Goal: Communication & Community: Answer question/provide support

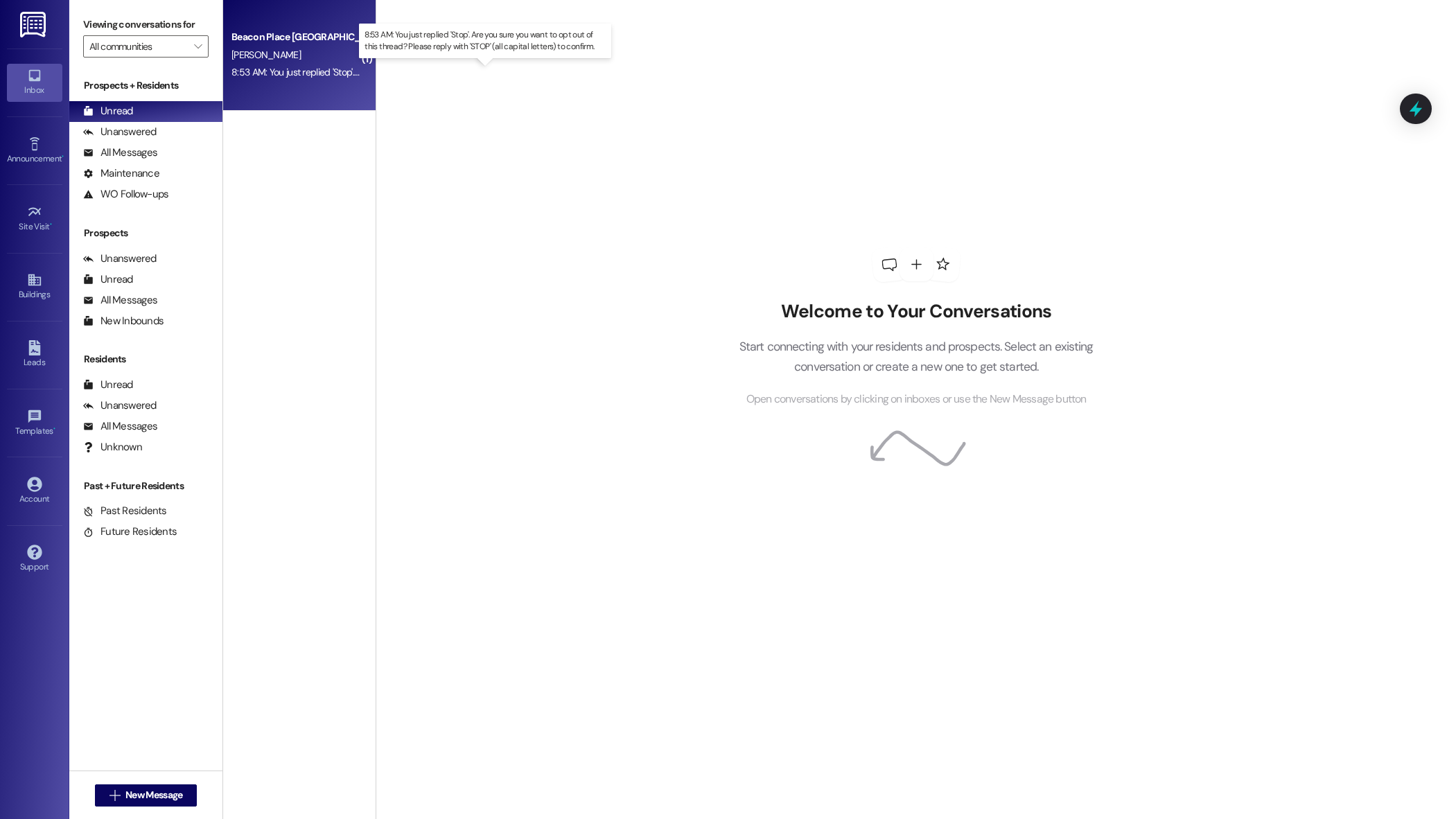
click at [330, 68] on div "8:53 AM: You just replied 'Stop'. Are you sure you want to opt out of this thre…" at bounding box center [496, 72] width 529 height 12
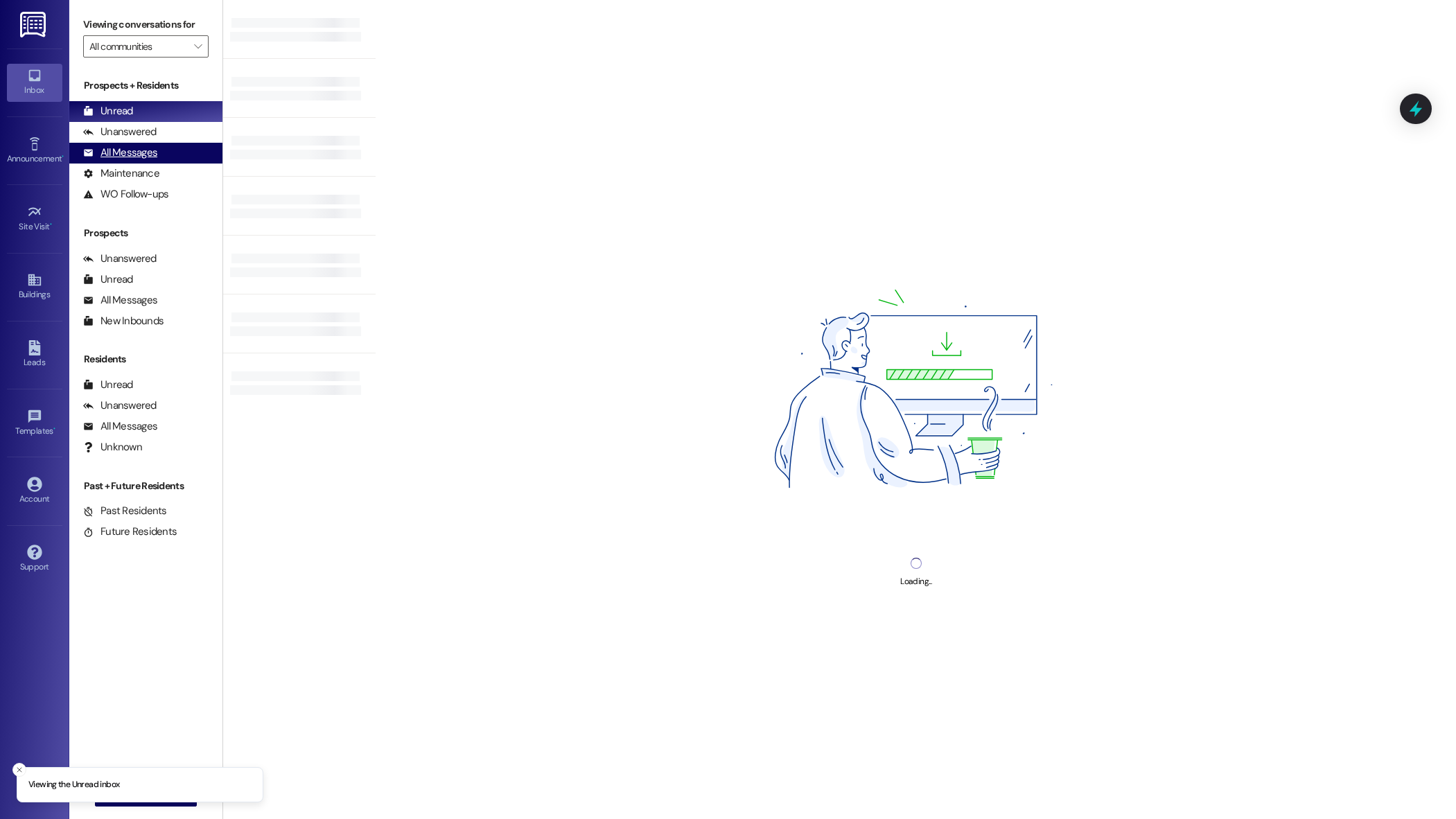
click at [122, 157] on div "All Messages" at bounding box center [121, 153] width 74 height 15
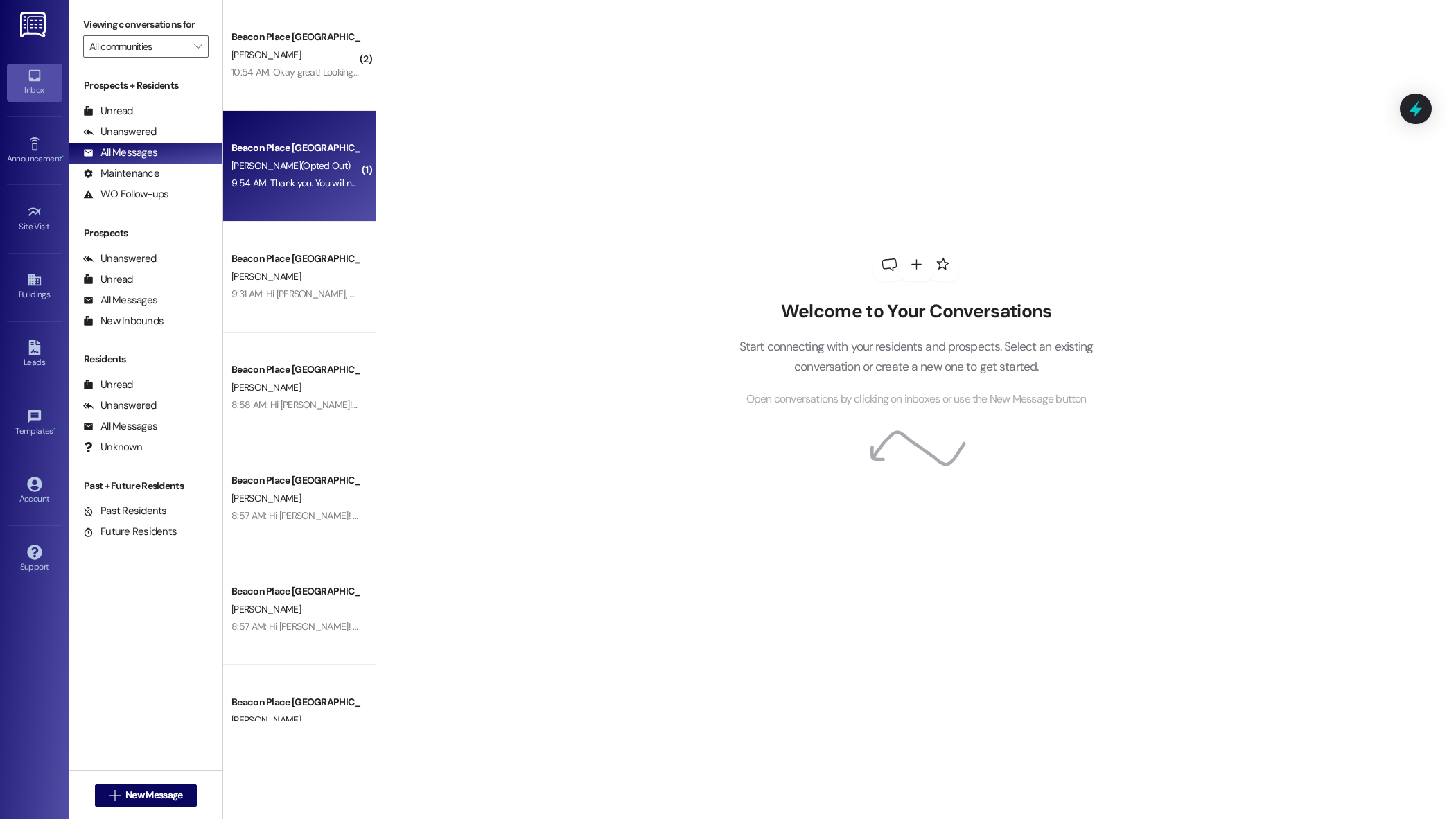
click at [324, 202] on div "Beacon Place Tuscaloosa Prospect [PERSON_NAME] (Opted Out) 9:54 AM: Thank you. …" at bounding box center [299, 166] width 152 height 111
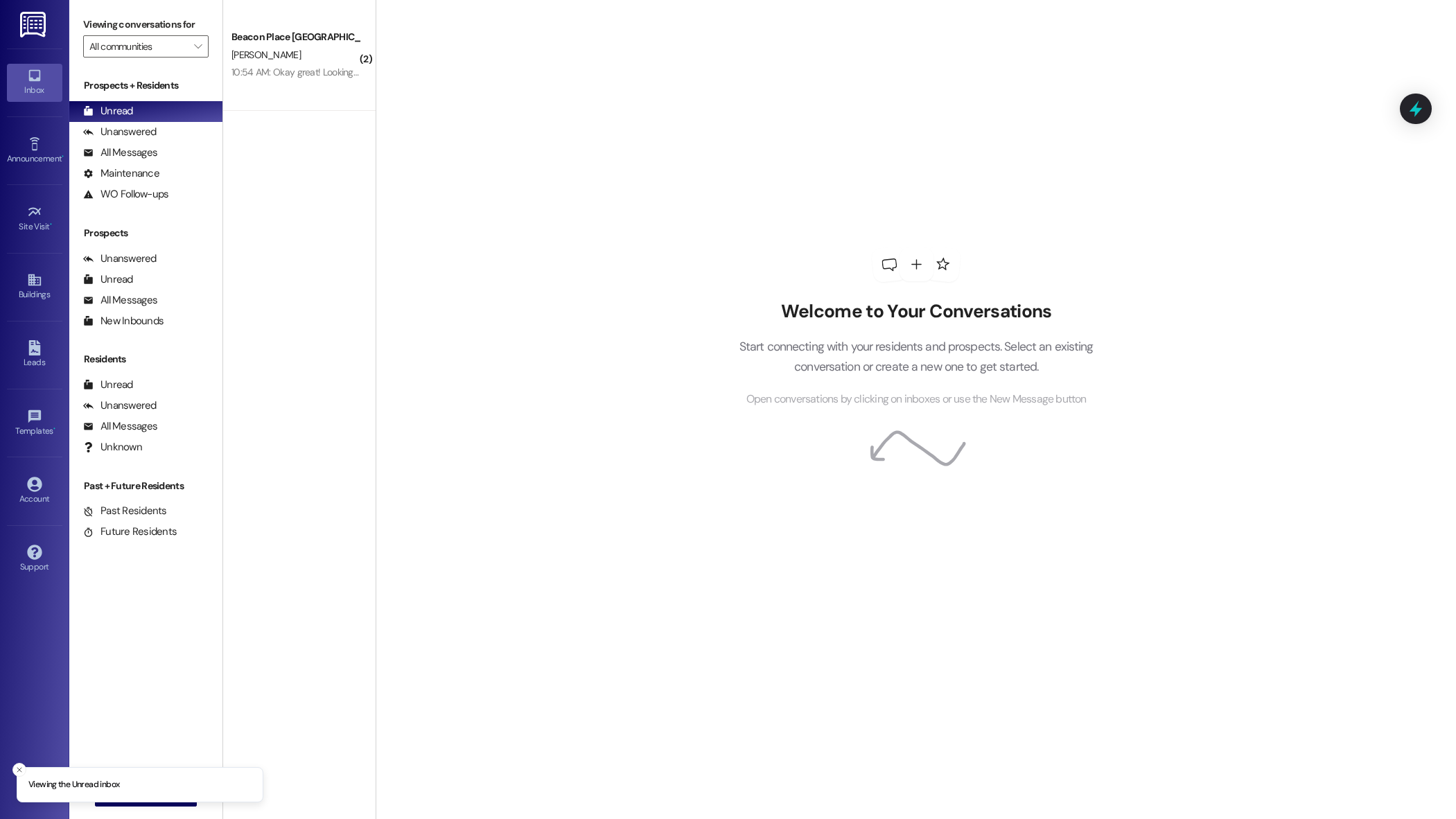
click at [290, 65] on div "10:54 AM: Okay great! Looking forward to seeing you then! 10:54 AM: Okay great!…" at bounding box center [295, 72] width 131 height 17
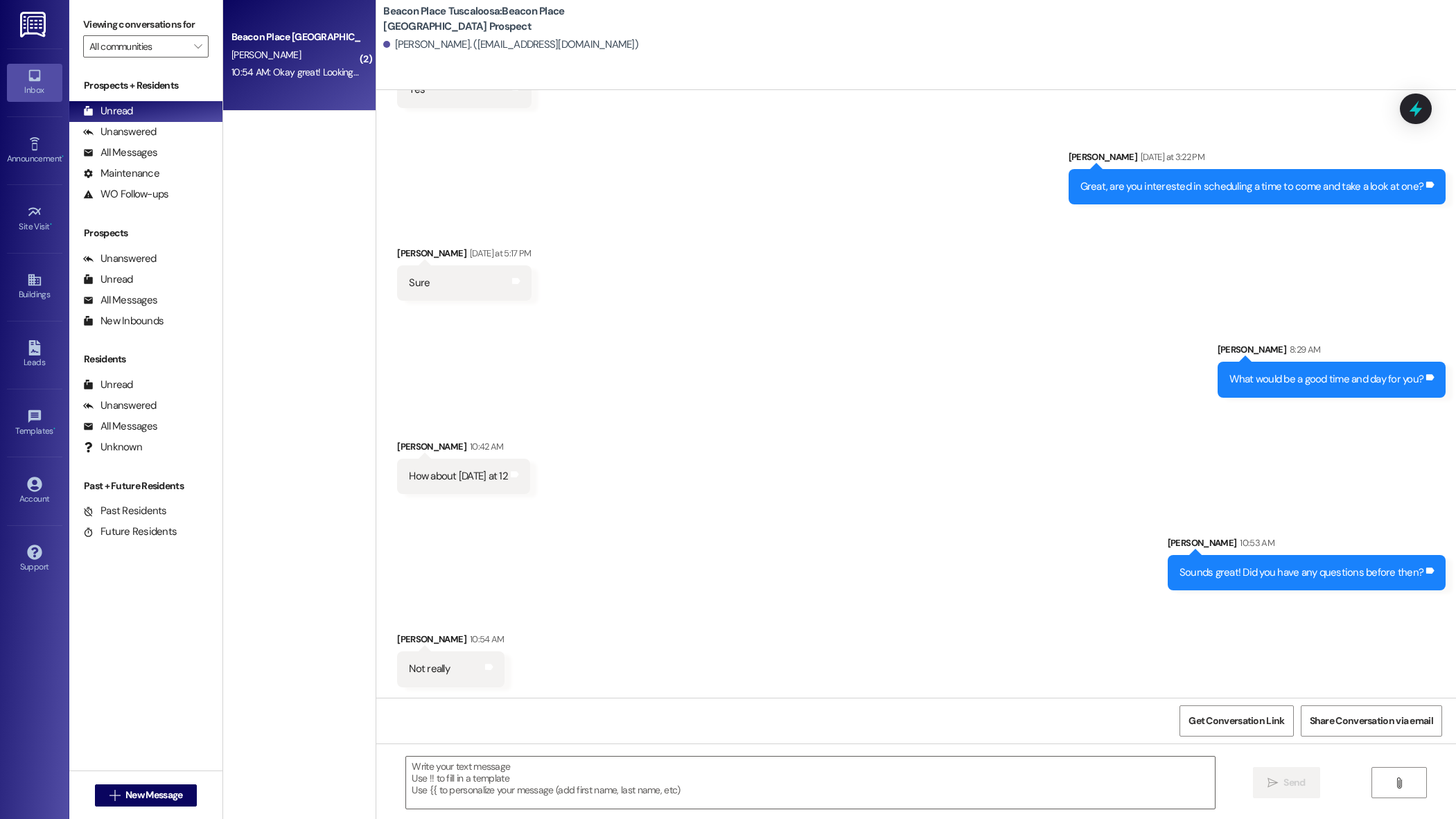
scroll to position [429, 0]
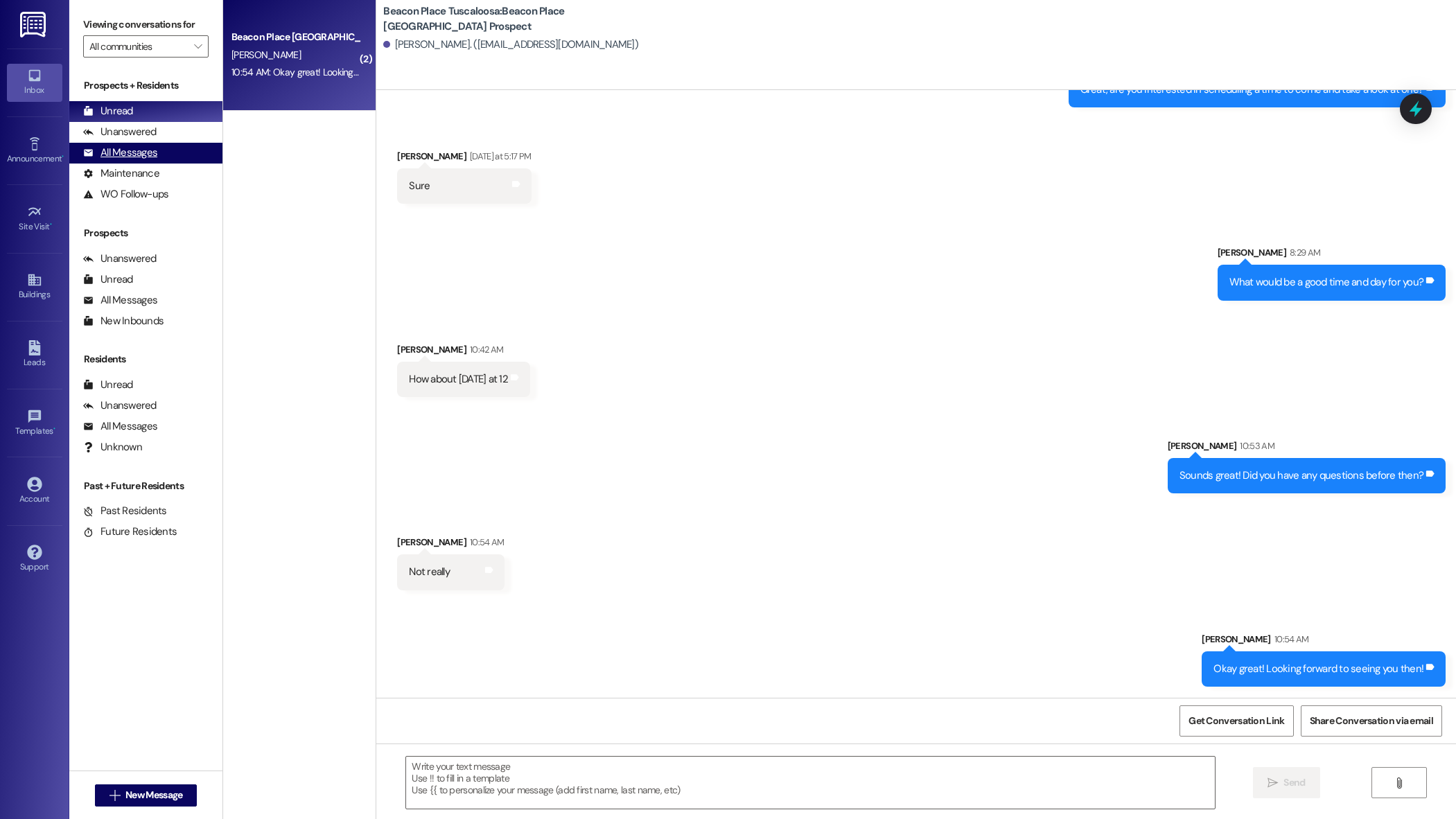
click at [127, 156] on div "All Messages" at bounding box center [121, 153] width 74 height 15
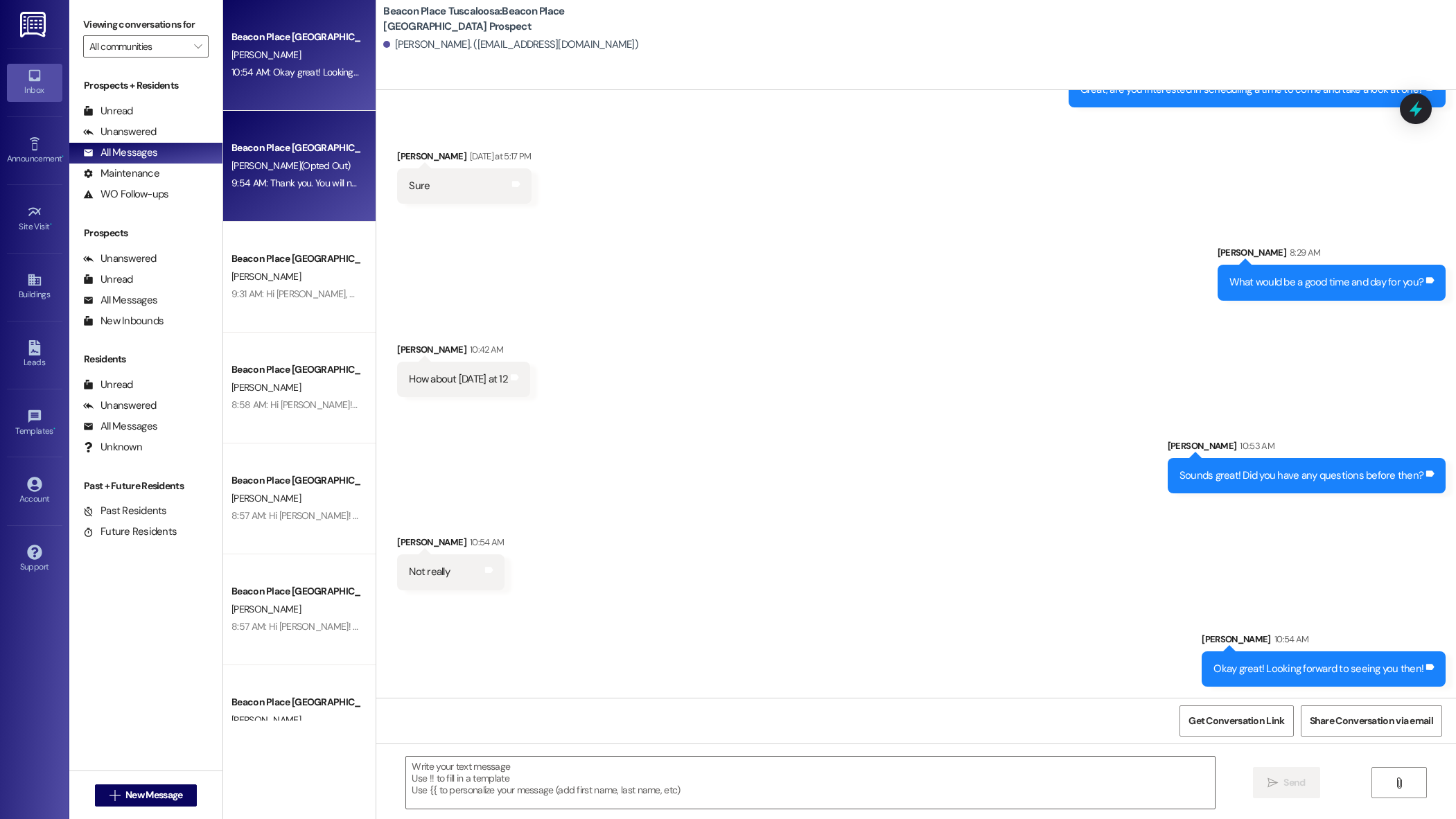
click at [331, 190] on div "9:54 AM: Thank you. You will no longer receive texts from this thread. Please r…" at bounding box center [295, 183] width 131 height 17
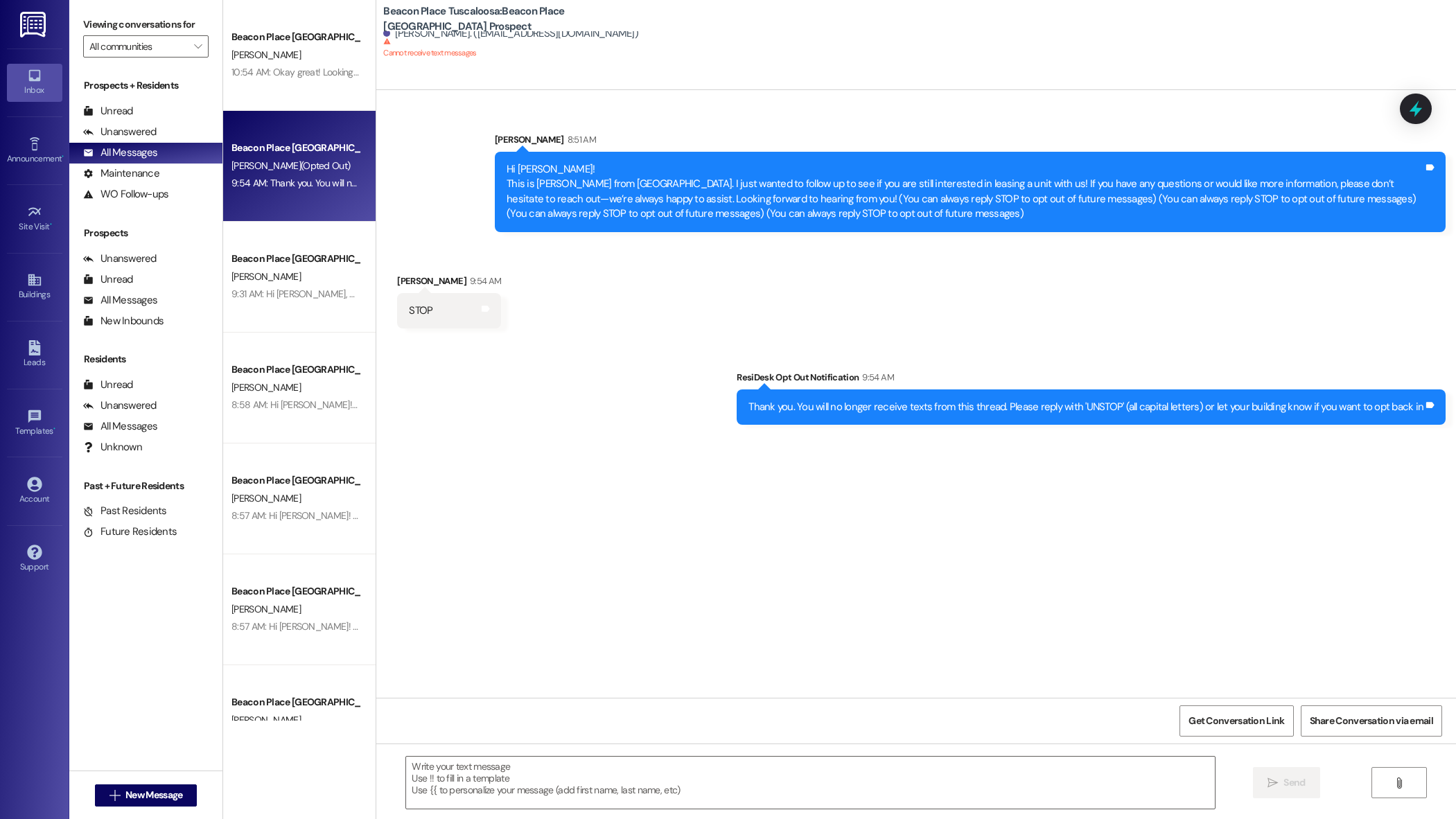
scroll to position [0, 0]
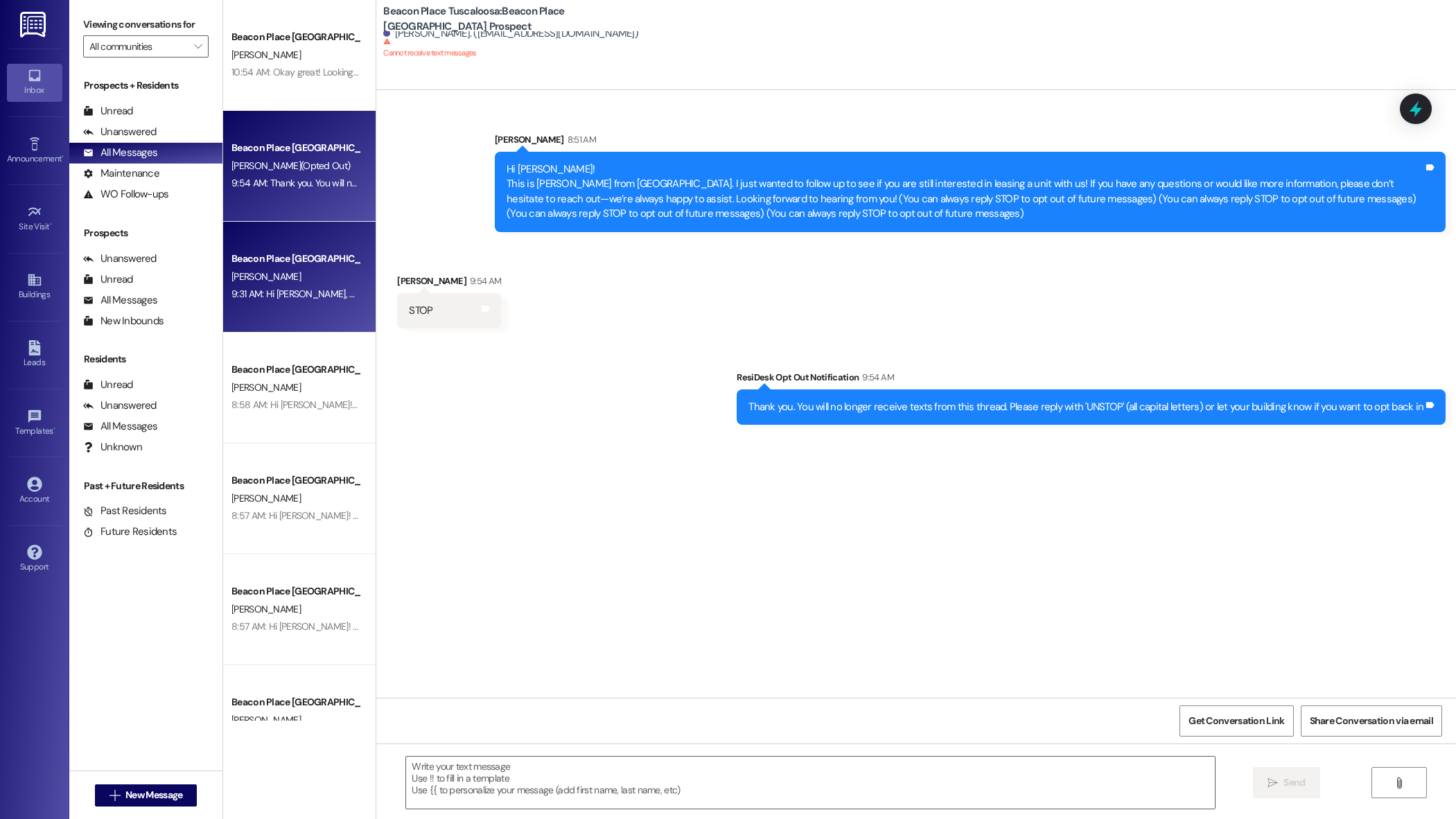
click at [330, 273] on div "J. Jones" at bounding box center [295, 276] width 131 height 17
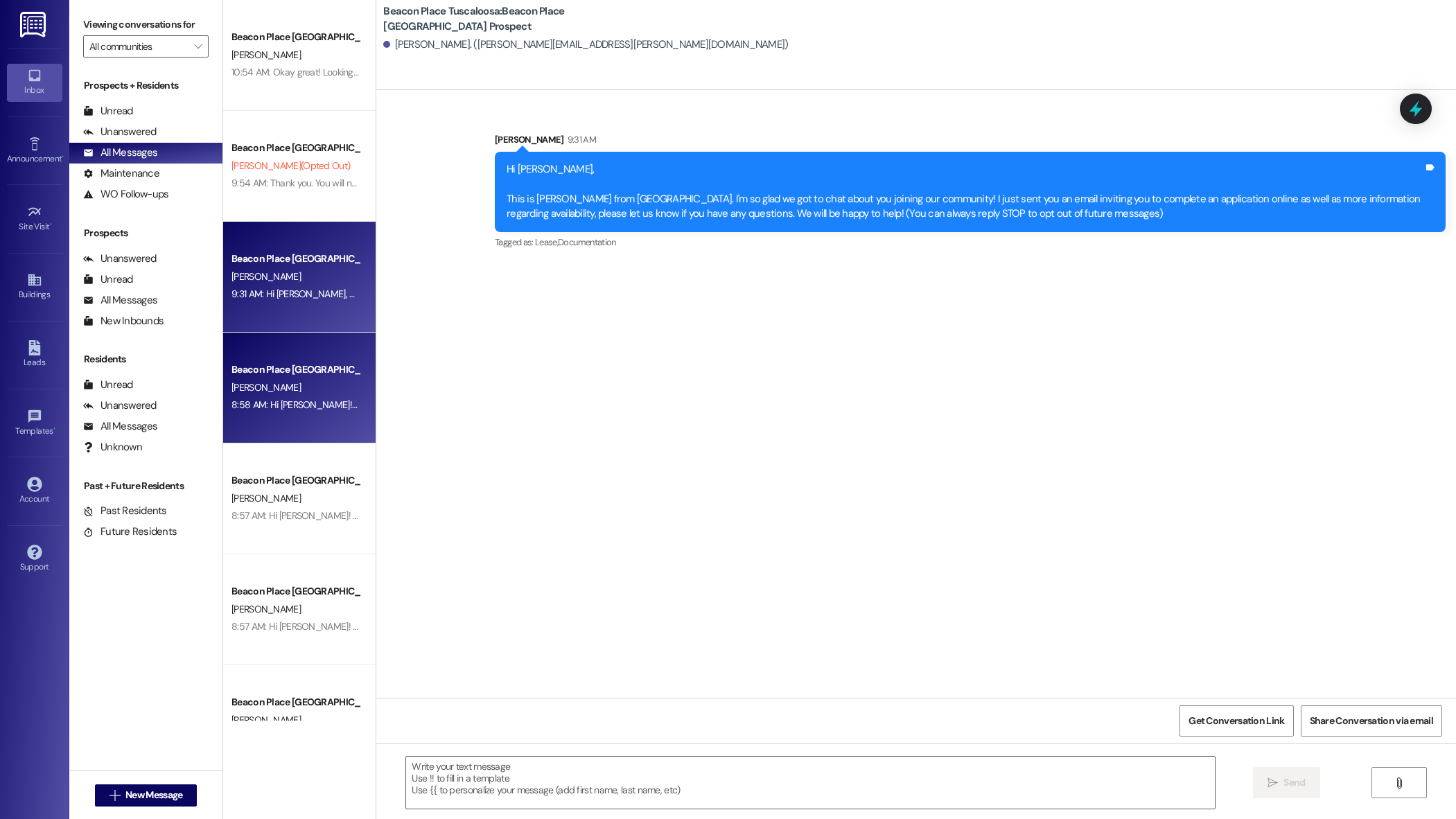
click at [301, 386] on div "A. Despenza" at bounding box center [295, 387] width 131 height 17
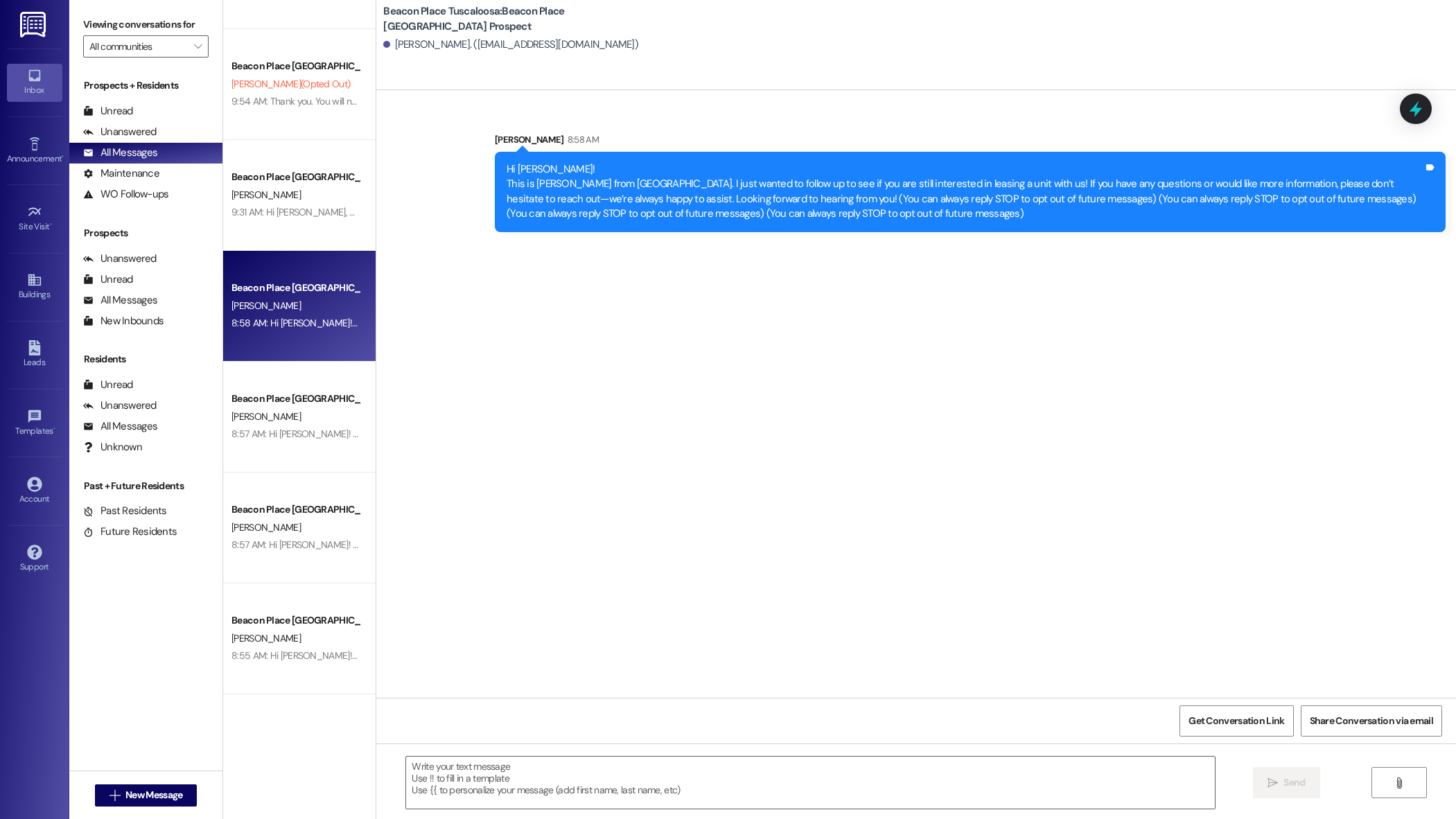
scroll to position [114, 0]
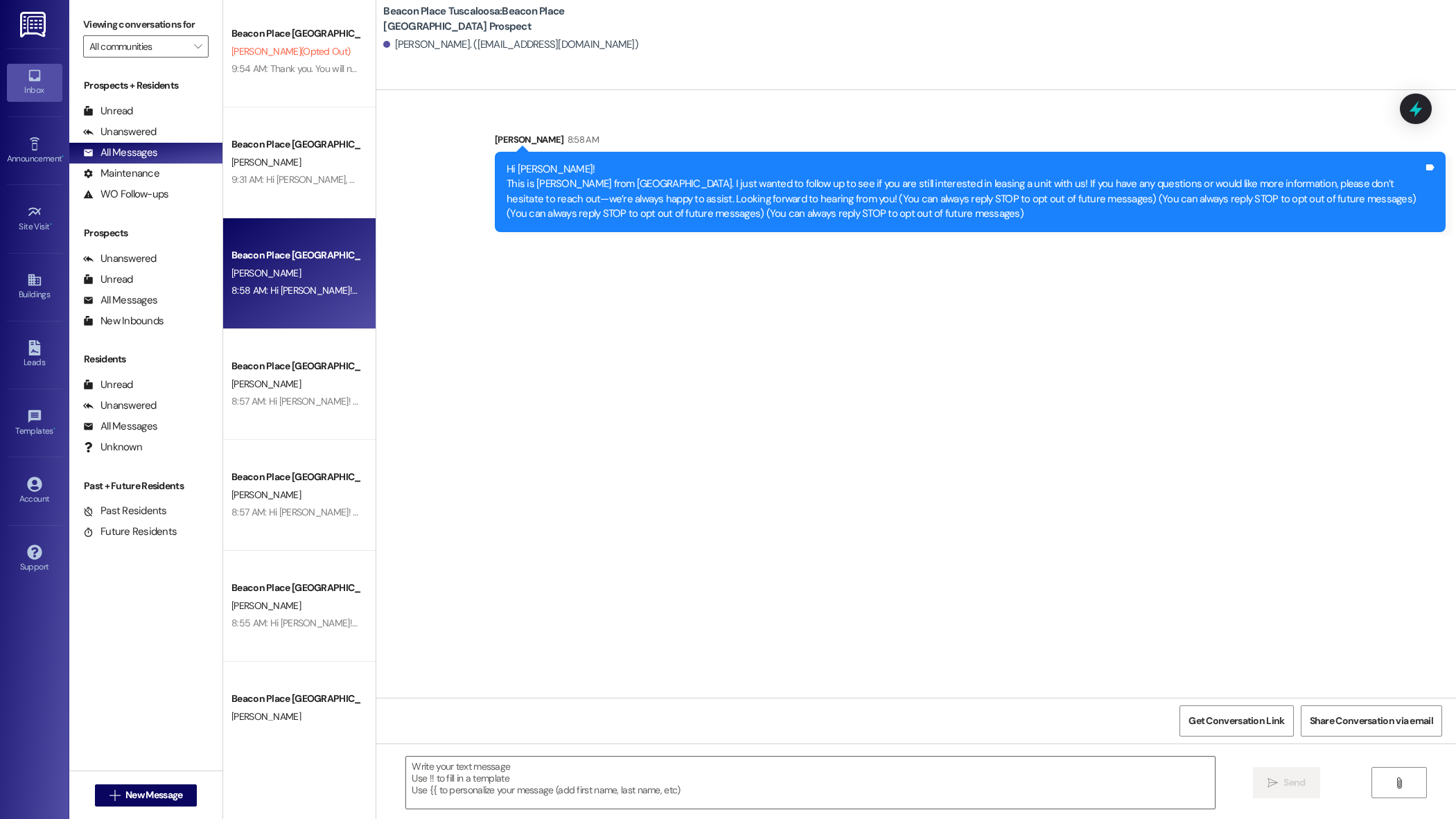
click at [301, 386] on div "B. Lipkin" at bounding box center [295, 383] width 131 height 17
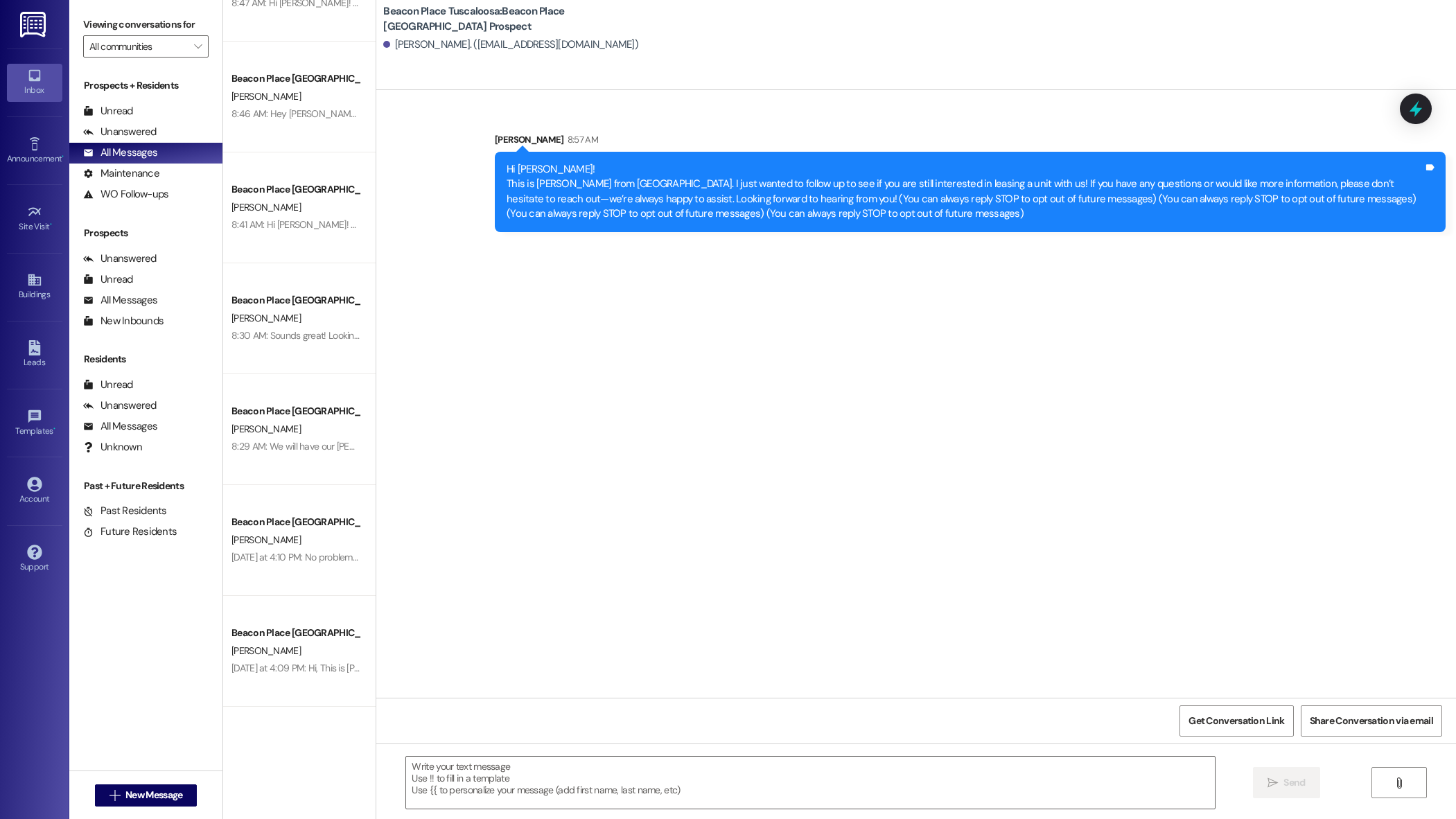
scroll to position [2066, 0]
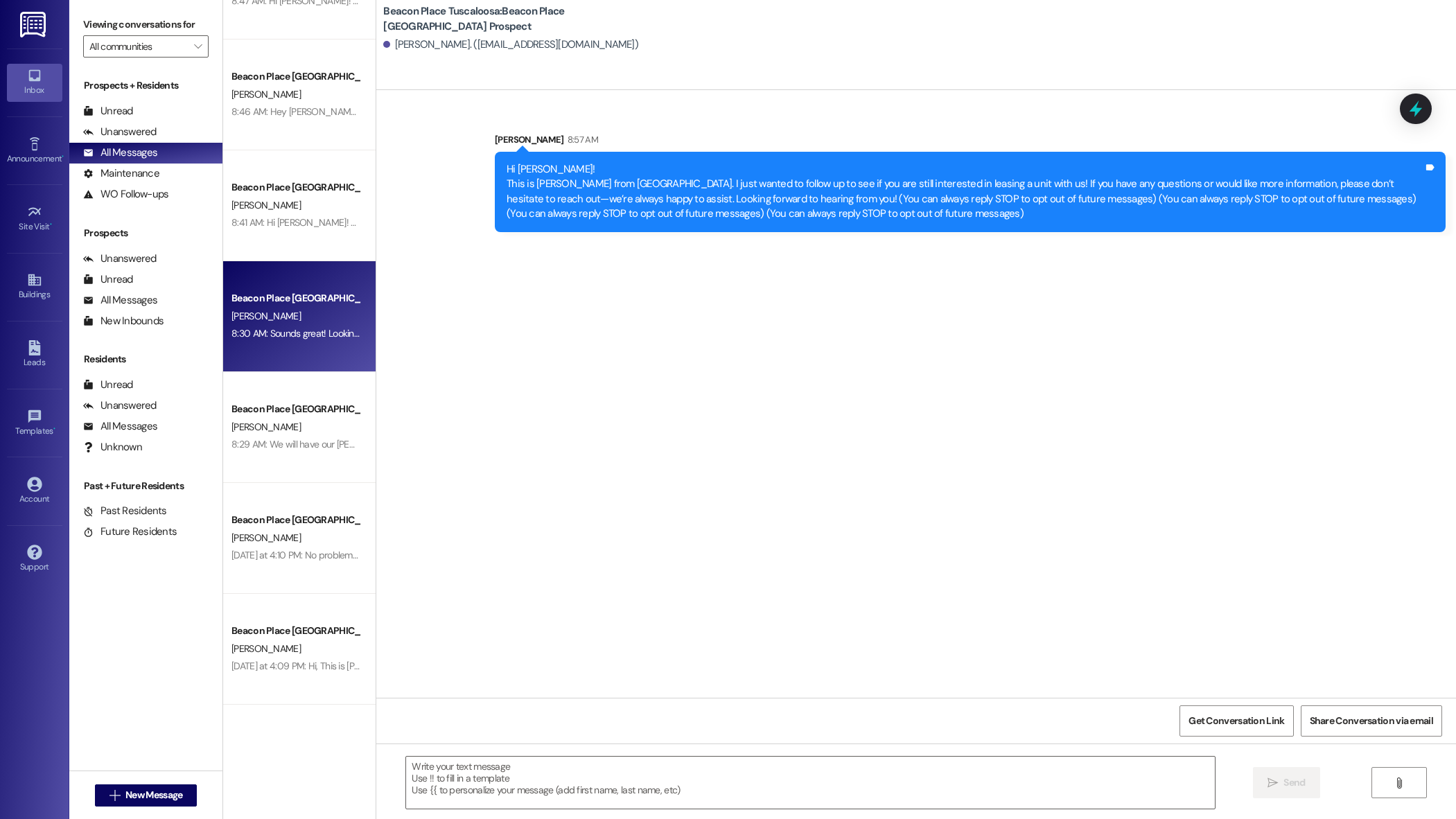
click at [323, 353] on div "Beacon Place Tuscaloosa Prospect A. MCCADNEY 8:30 AM: Sounds great! Looking for…" at bounding box center [299, 317] width 152 height 111
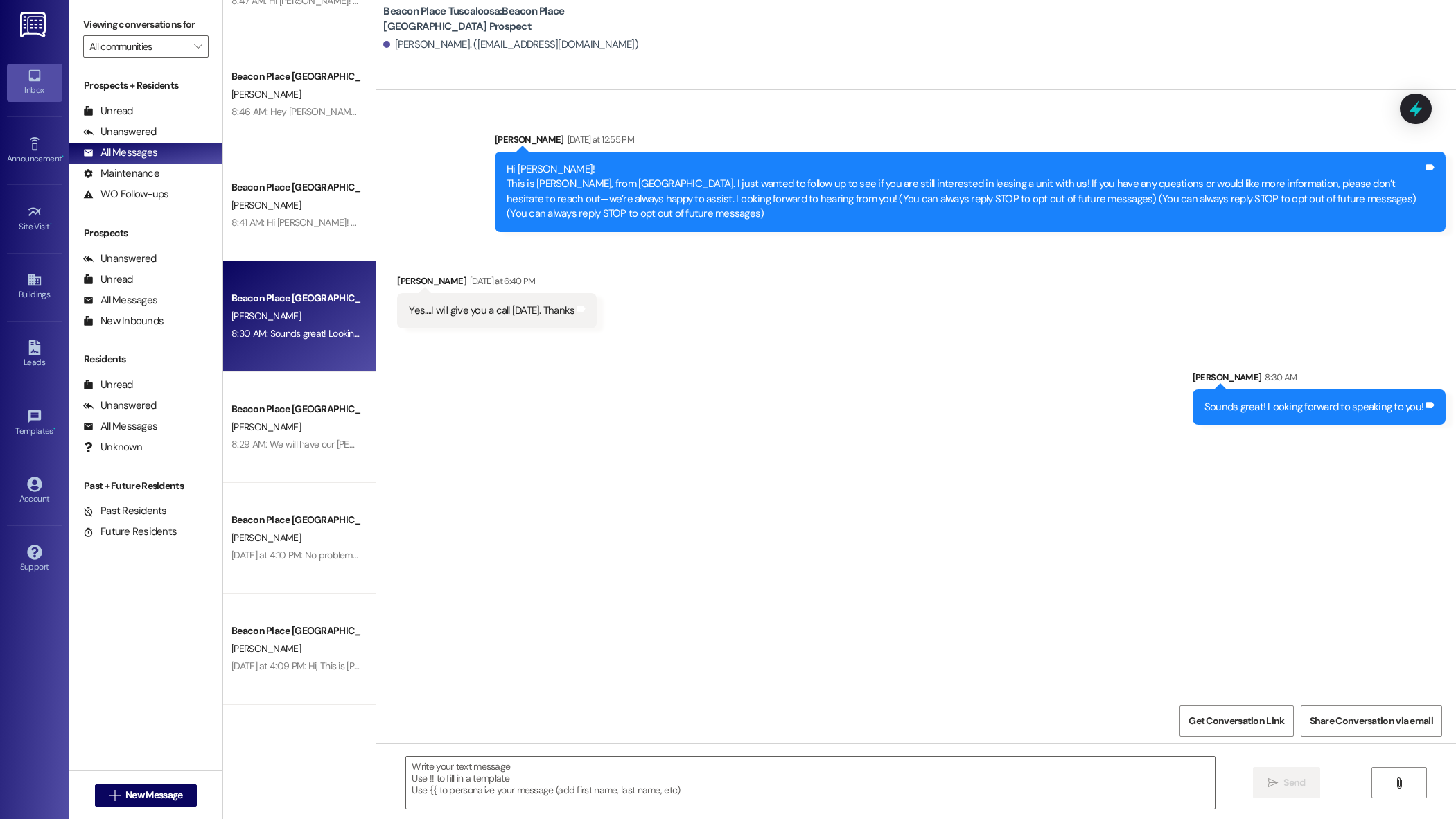
scroll to position [2099, 0]
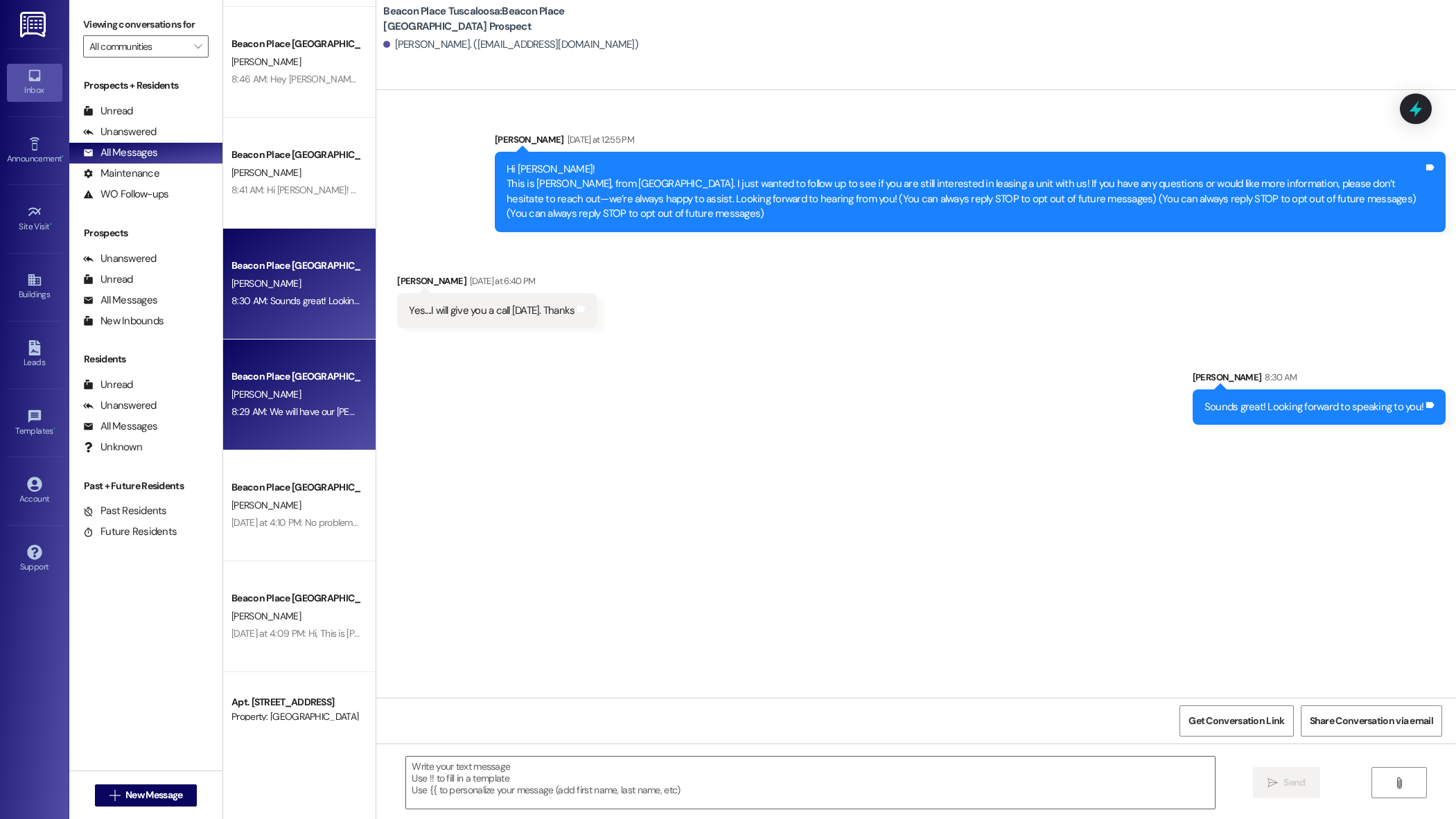
click at [319, 389] on div "A. Cambell" at bounding box center [295, 394] width 131 height 17
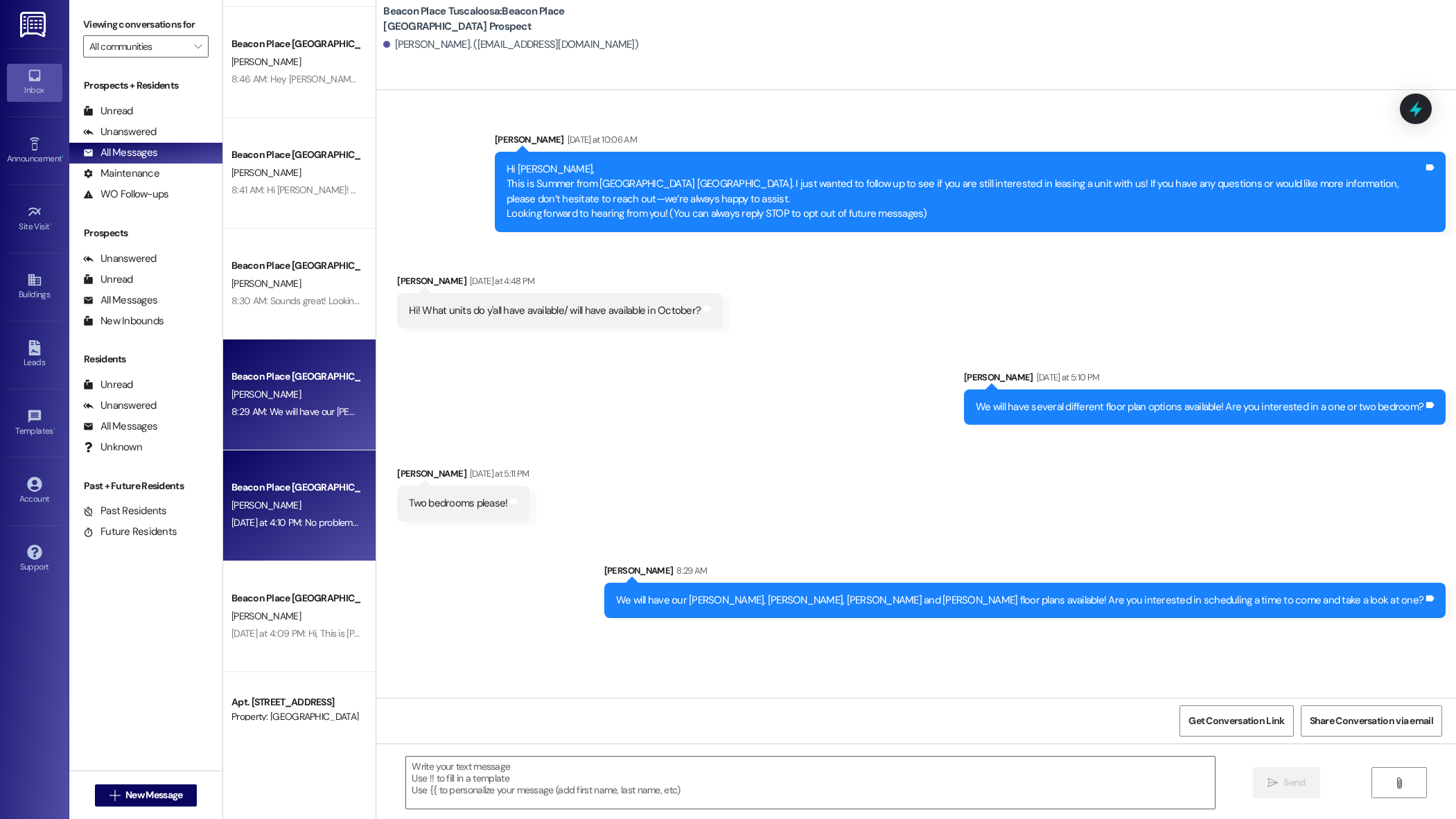
click at [315, 502] on div "C. Carter" at bounding box center [295, 505] width 131 height 17
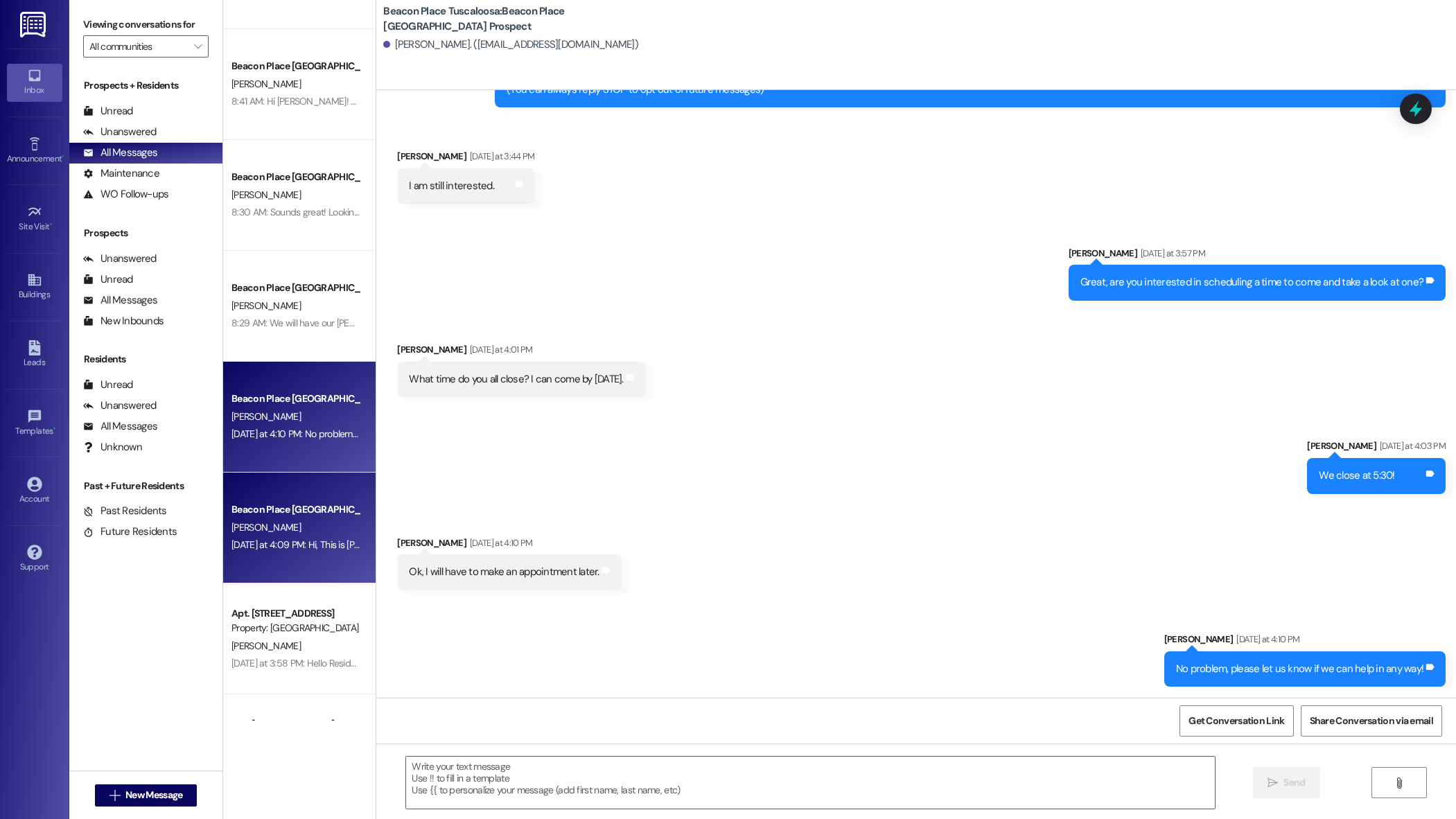
scroll to position [2218, 0]
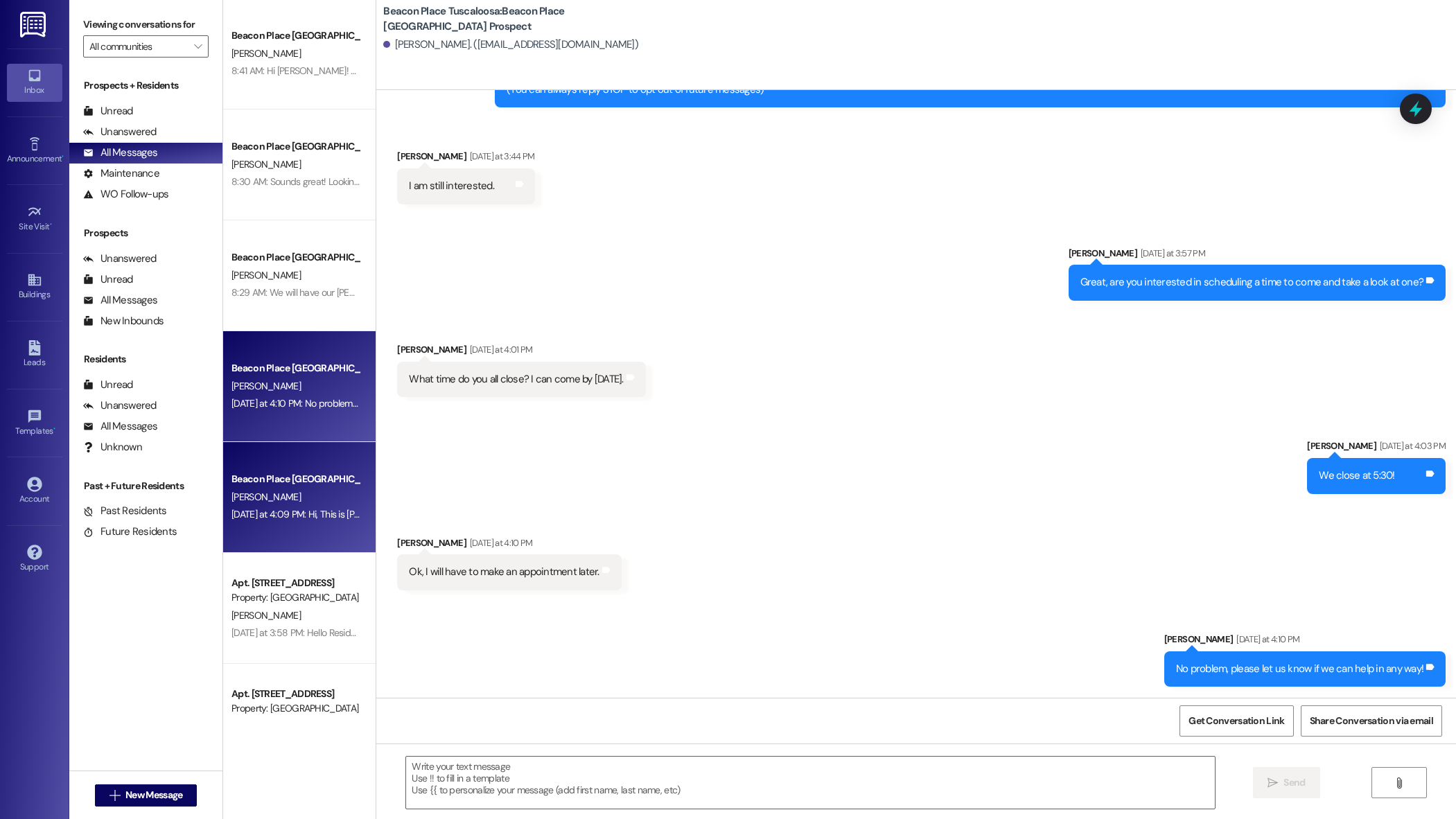
click at [323, 494] on div "L. Lavender" at bounding box center [295, 497] width 131 height 17
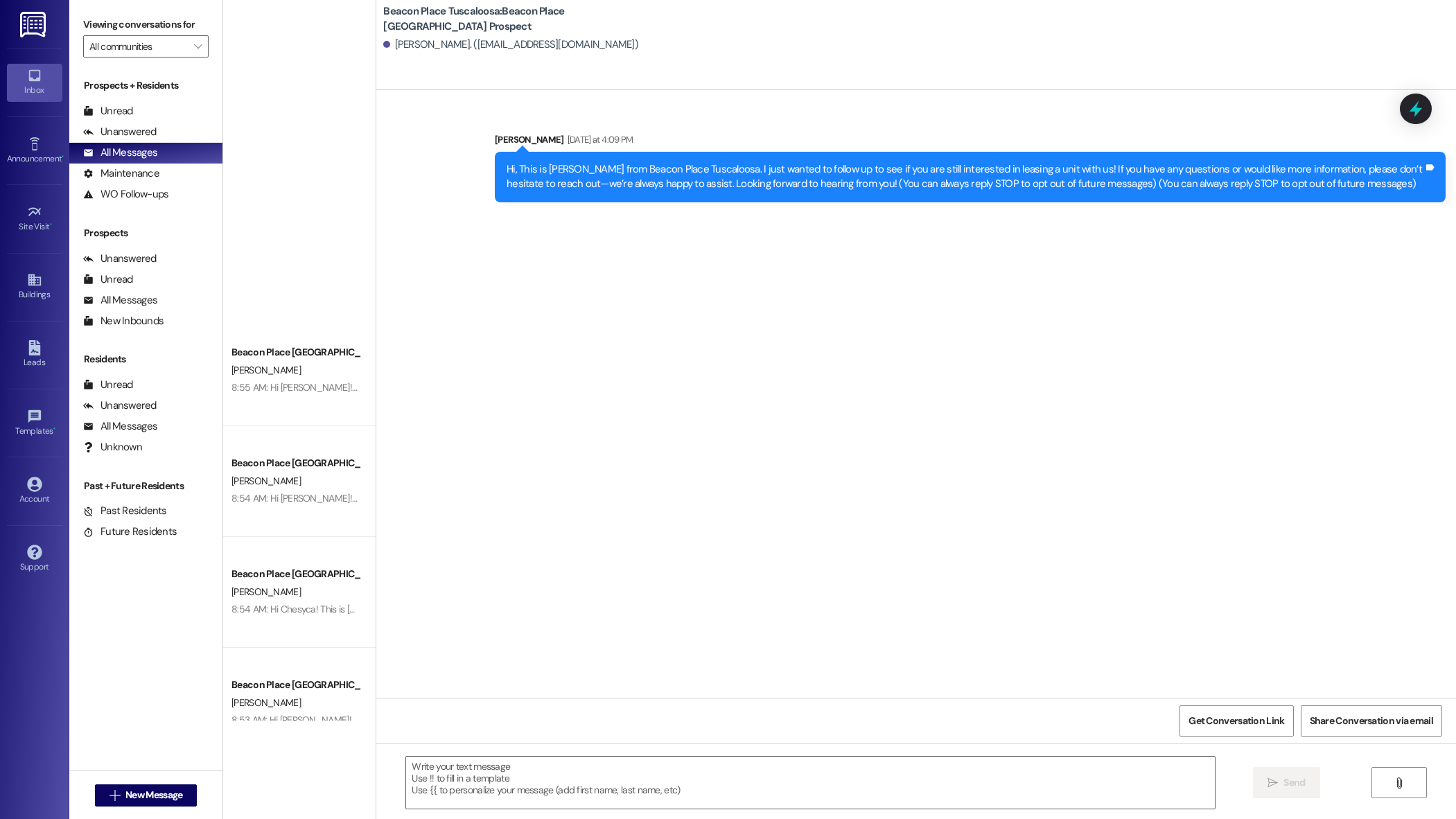
scroll to position [0, 0]
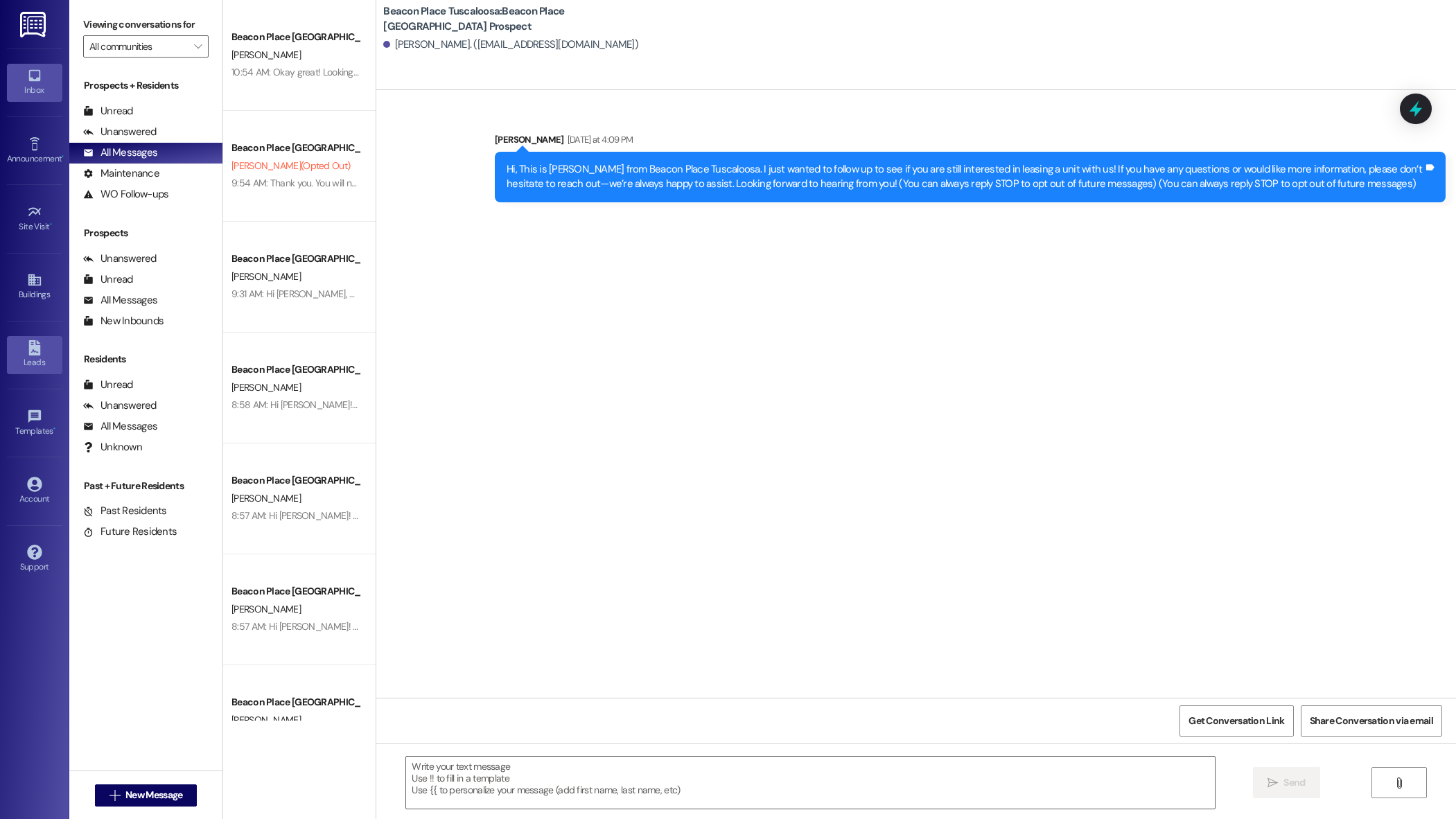
click at [28, 357] on div "Leads" at bounding box center [35, 362] width 69 height 14
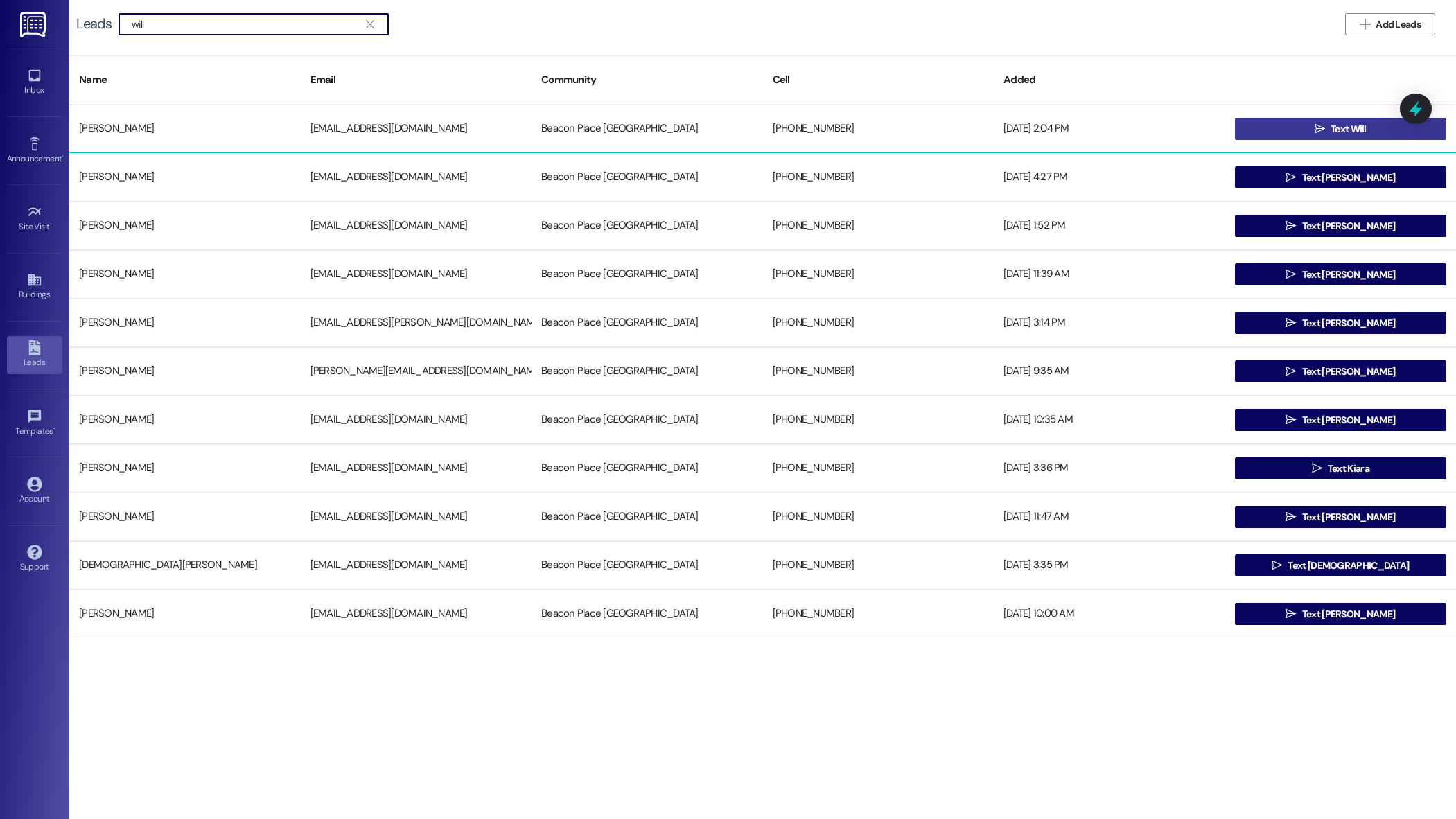
type input "will"
click at [1370, 135] on button " Text Will" at bounding box center [1341, 128] width 212 height 22
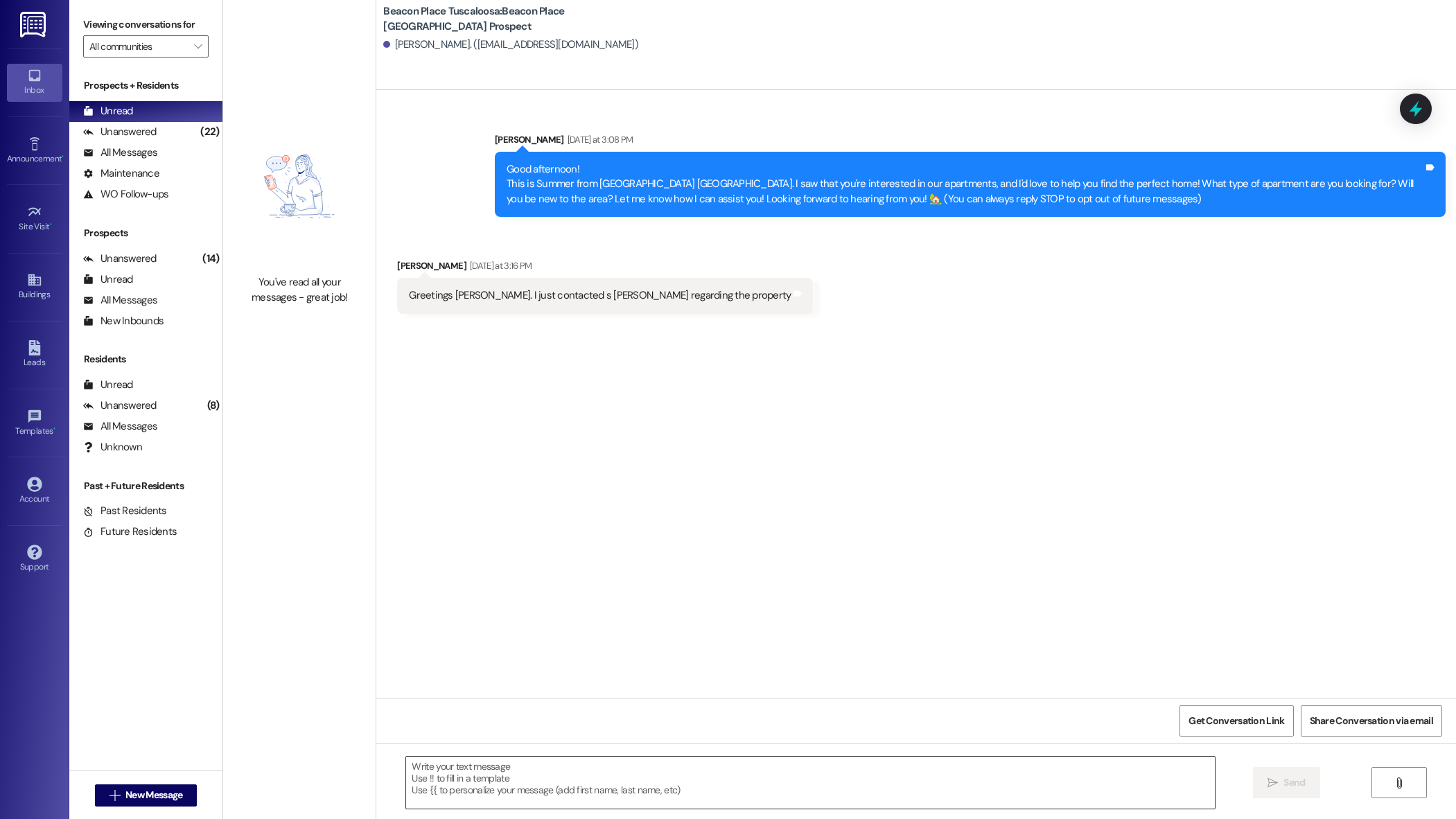
click at [429, 789] on textarea at bounding box center [809, 782] width 808 height 52
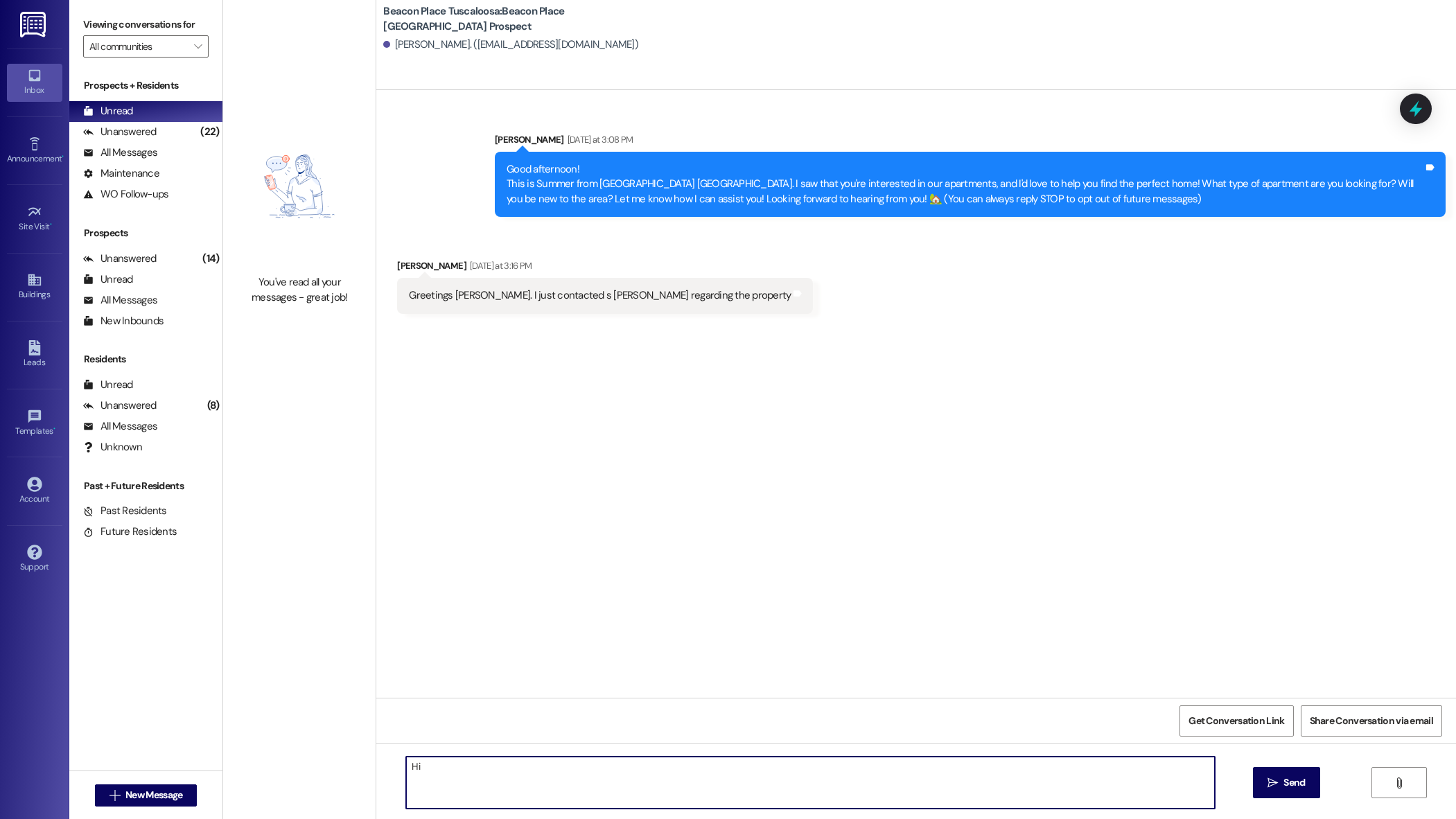
type textarea "H"
type textarea "Good afternoon, the email to send the information over to will be summer@imscom…"
click at [1278, 781] on span " Send" at bounding box center [1287, 783] width 44 height 15
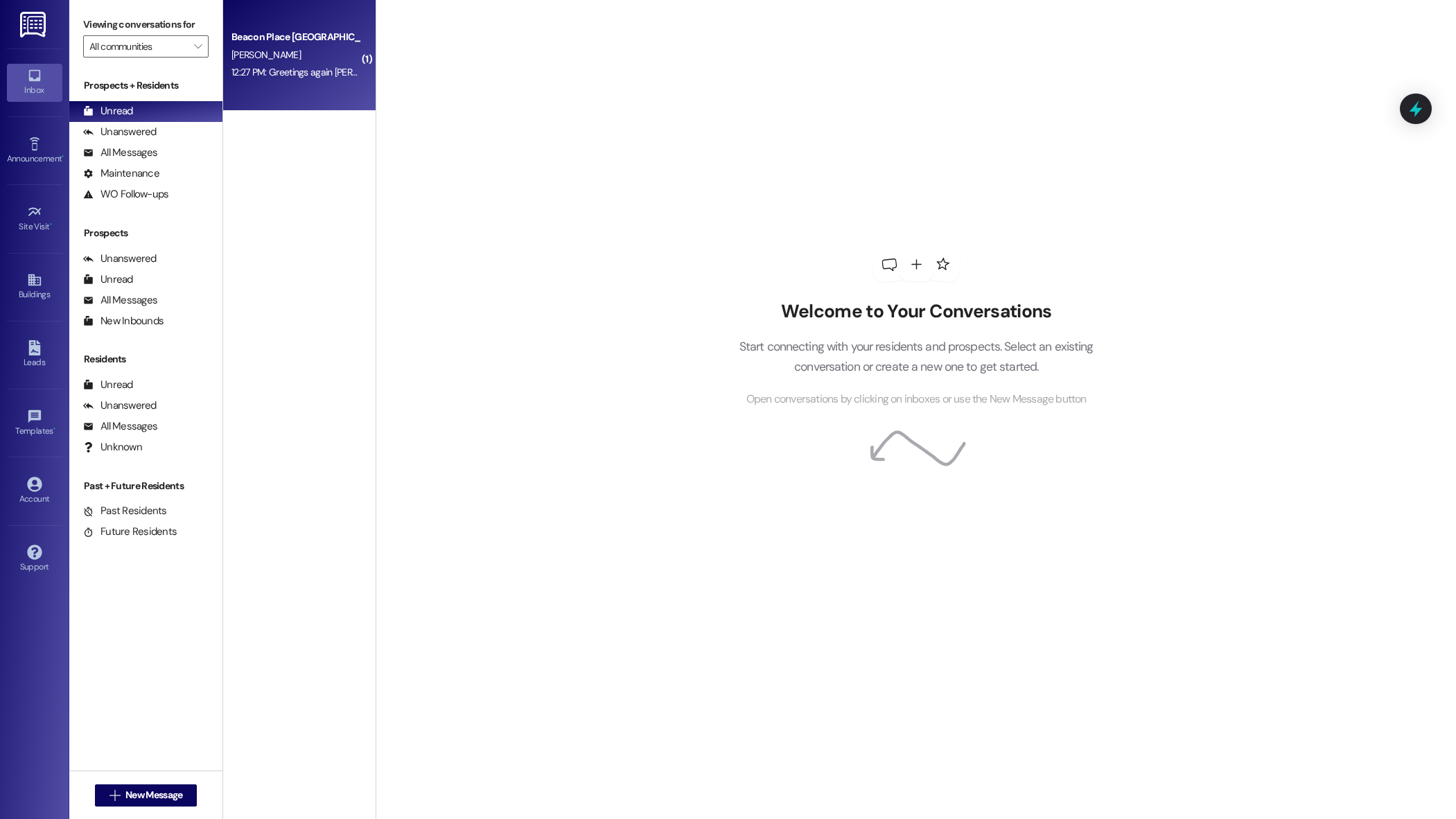
click at [337, 58] on div "[PERSON_NAME]" at bounding box center [295, 55] width 131 height 17
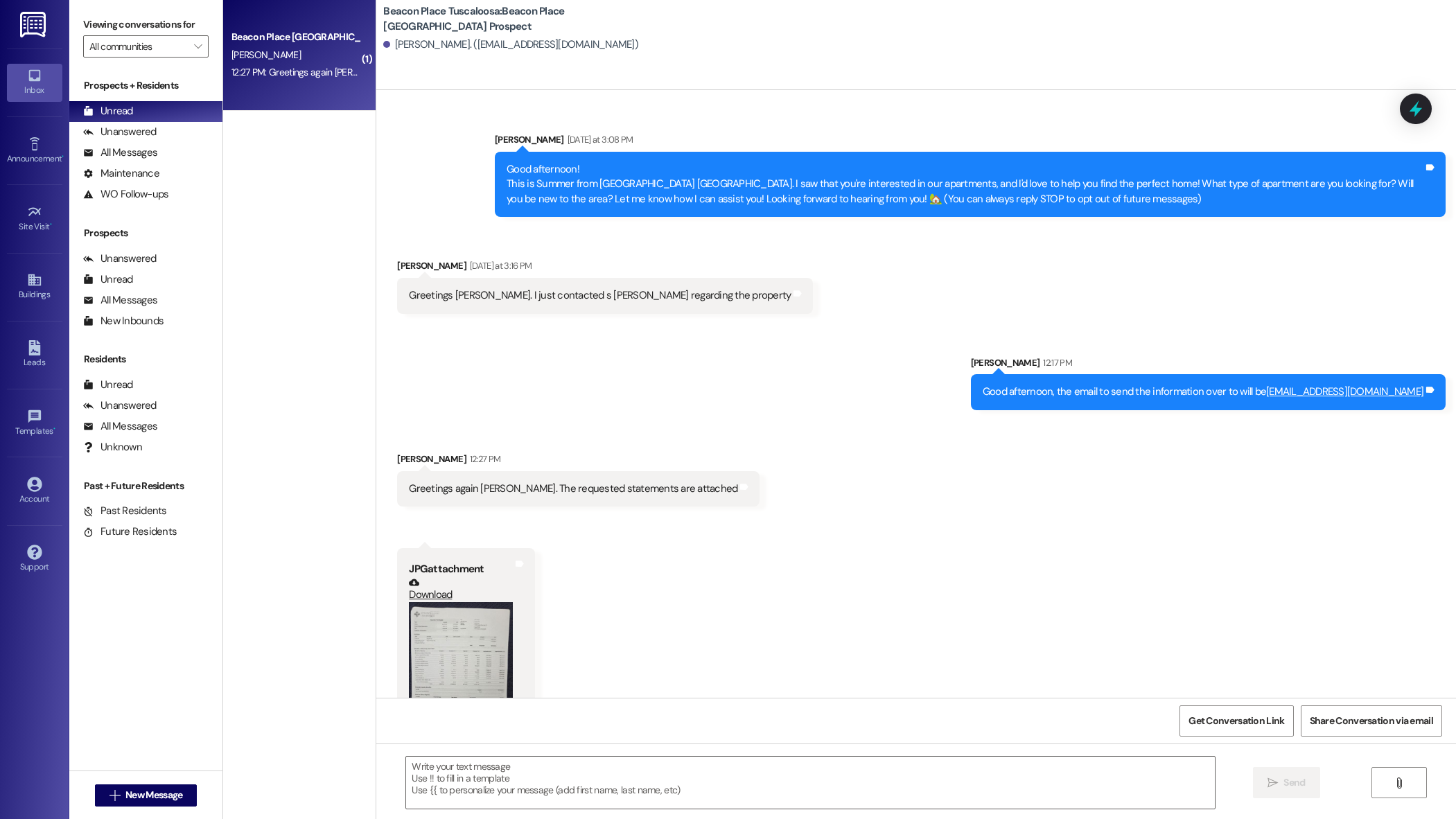
scroll to position [83, 0]
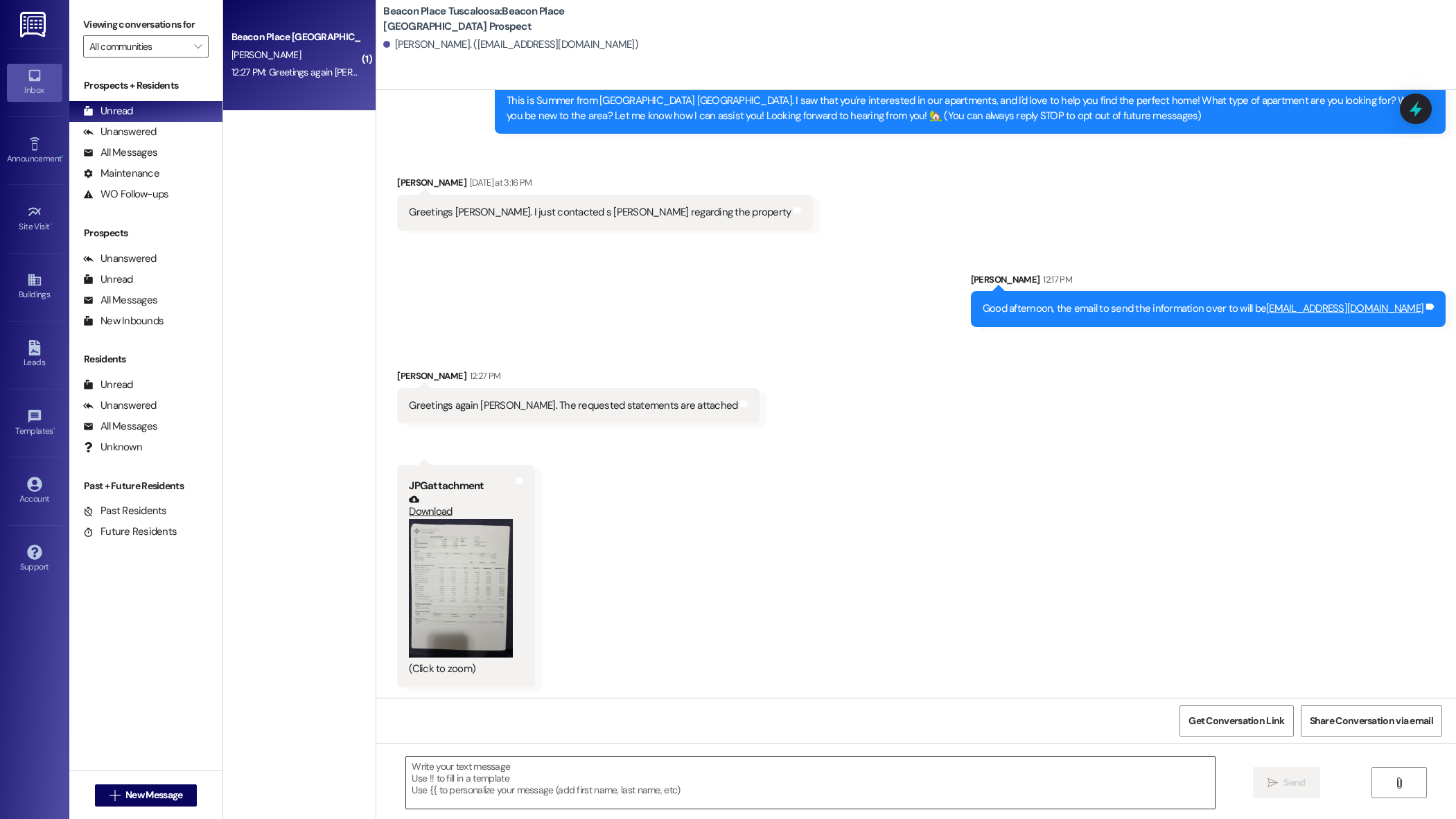
click at [505, 764] on textarea at bounding box center [809, 782] width 808 height 52
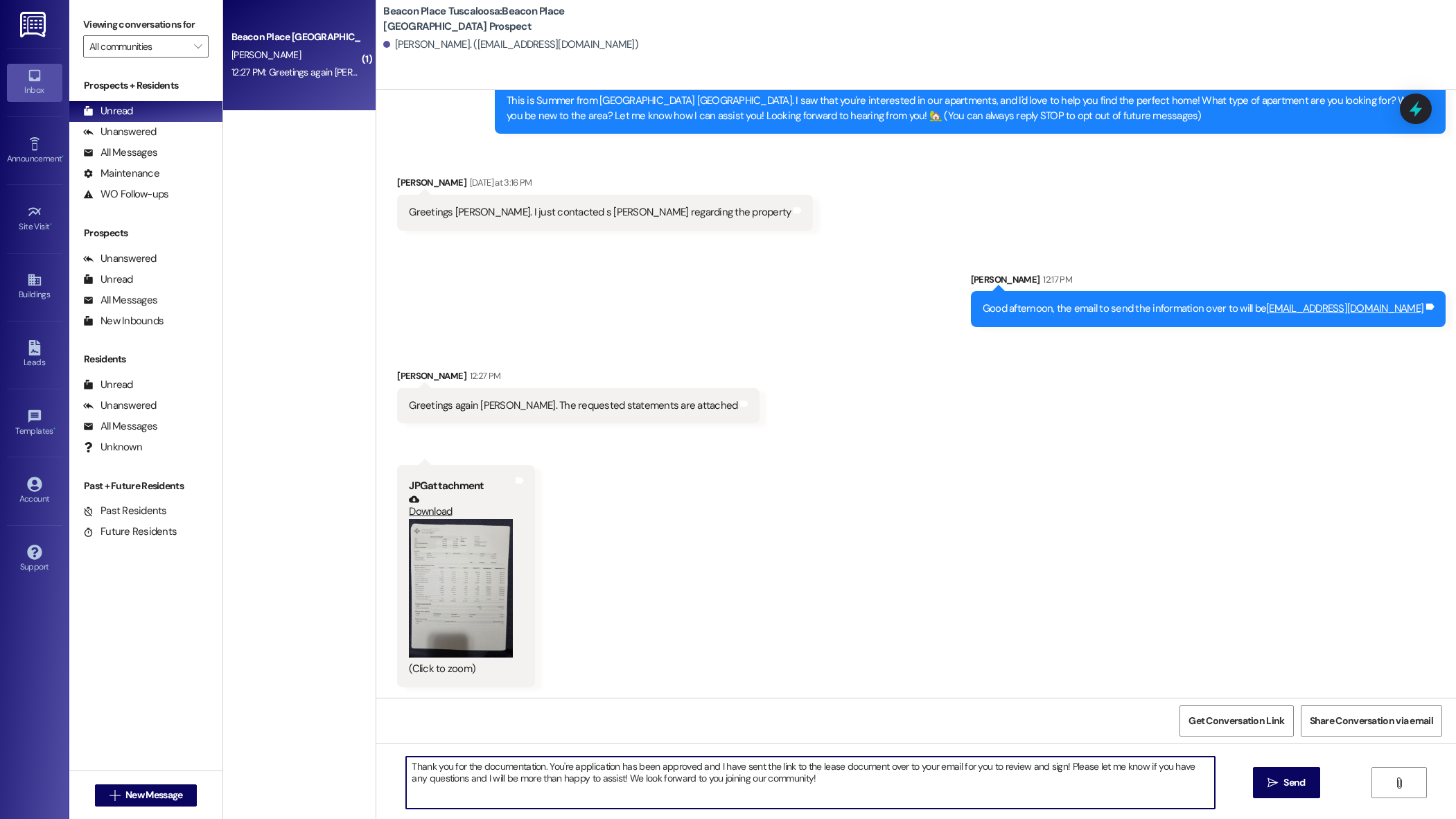
click at [604, 780] on textarea "Thank you for the documentation. You're application has been approved and I hav…" at bounding box center [809, 782] width 808 height 52
type textarea "Thank you for the documentation. You're application has been approved and I hav…"
click at [1306, 785] on span "Send" at bounding box center [1294, 783] width 27 height 15
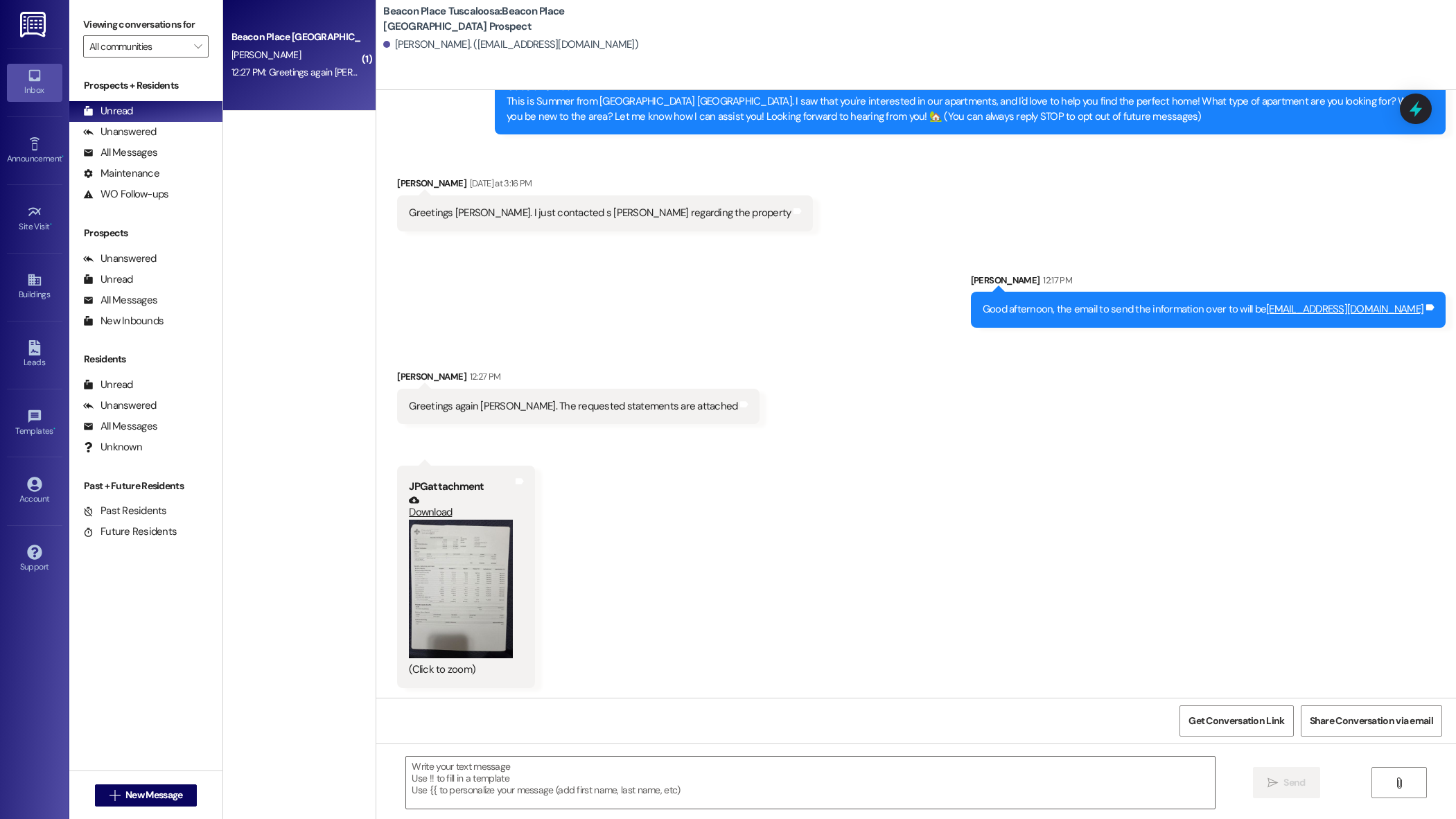
scroll to position [195, 0]
